Goal: Find specific page/section: Find specific page/section

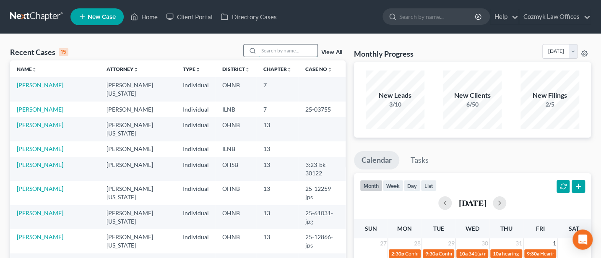
click at [262, 50] on input "search" at bounding box center [288, 50] width 59 height 12
type input "[PERSON_NAME]"
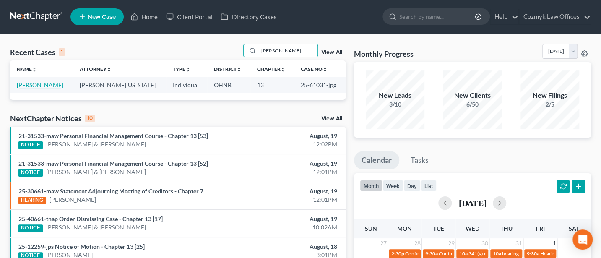
click at [37, 83] on link "[PERSON_NAME]" at bounding box center [40, 84] width 47 height 7
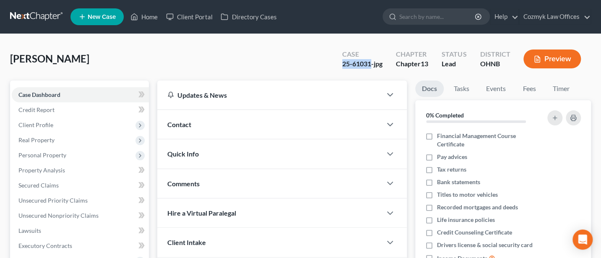
drag, startPoint x: 342, startPoint y: 62, endPoint x: 370, endPoint y: 62, distance: 28.9
click at [370, 62] on div "25-61031-jpg" at bounding box center [362, 64] width 40 height 10
copy div "25-61031"
click at [153, 16] on link "Home" at bounding box center [144, 16] width 36 height 15
